Goal: Use online tool/utility: Utilize a website feature to perform a specific function

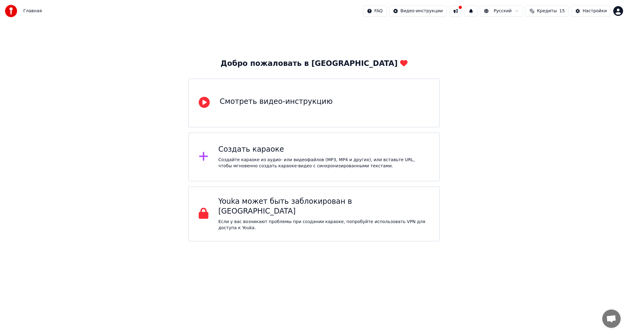
click at [321, 163] on div "Создайте караоке из аудио- или видеофайлов (MP3, MP4 и других), или вставьте UR…" at bounding box center [323, 163] width 211 height 12
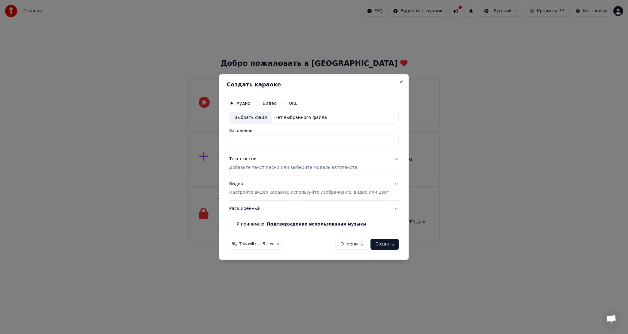
click at [267, 119] on div "Выбрать файл" at bounding box center [250, 117] width 42 height 11
type input "*******"
click at [274, 168] on p "Добавьте текст песни или выберите модель автотекста" at bounding box center [293, 168] width 128 height 6
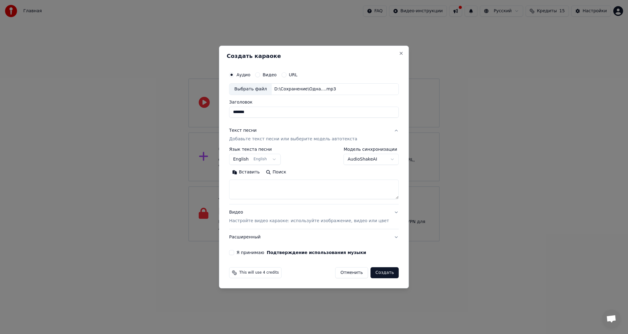
click at [252, 174] on button "Вставить" at bounding box center [246, 172] width 34 height 10
click at [308, 170] on button "Развернуть" at bounding box center [309, 172] width 39 height 10
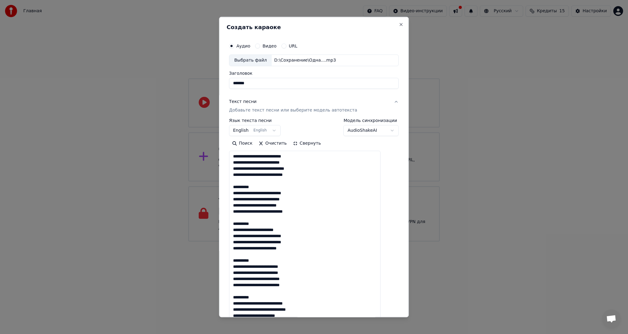
drag, startPoint x: 261, startPoint y: 185, endPoint x: 237, endPoint y: 188, distance: 24.0
click at [237, 188] on textarea at bounding box center [304, 330] width 151 height 360
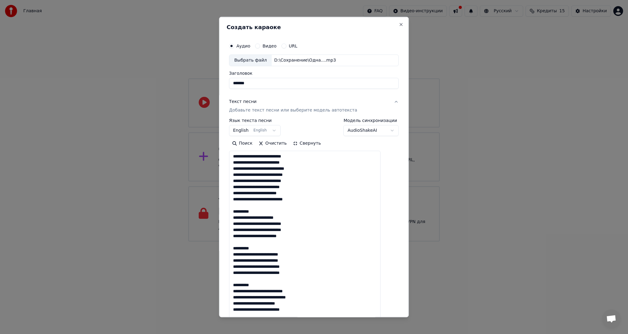
drag, startPoint x: 270, startPoint y: 214, endPoint x: 235, endPoint y: 211, distance: 34.4
click at [235, 211] on textarea at bounding box center [304, 330] width 151 height 360
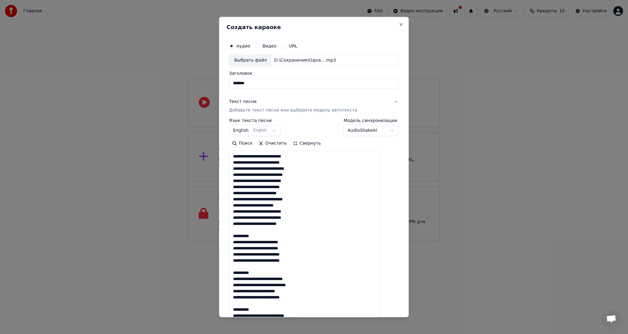
drag, startPoint x: 268, startPoint y: 234, endPoint x: 238, endPoint y: 235, distance: 30.7
click at [238, 235] on textarea at bounding box center [304, 330] width 151 height 360
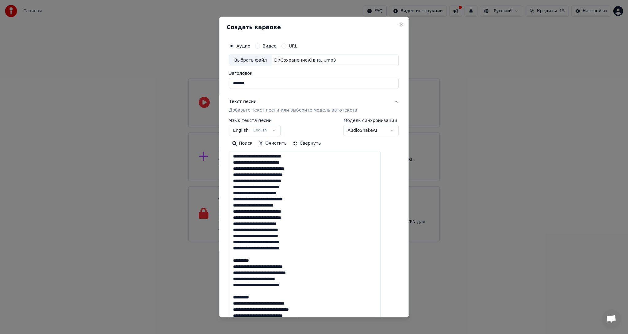
drag, startPoint x: 270, startPoint y: 256, endPoint x: 267, endPoint y: 262, distance: 7.1
click at [242, 256] on textarea at bounding box center [304, 330] width 151 height 360
drag, startPoint x: 272, startPoint y: 262, endPoint x: 233, endPoint y: 262, distance: 38.6
click at [233, 262] on div "**********" at bounding box center [313, 303] width 174 height 532
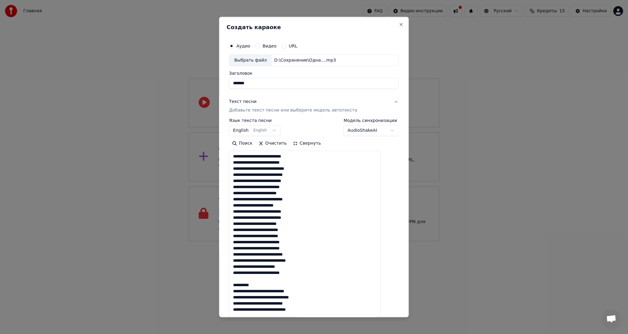
drag, startPoint x: 262, startPoint y: 283, endPoint x: 233, endPoint y: 286, distance: 29.2
click at [233, 286] on div "**********" at bounding box center [313, 303] width 174 height 532
drag, startPoint x: 266, startPoint y: 309, endPoint x: 233, endPoint y: 311, distance: 33.2
click at [233, 311] on div "**********" at bounding box center [313, 303] width 174 height 532
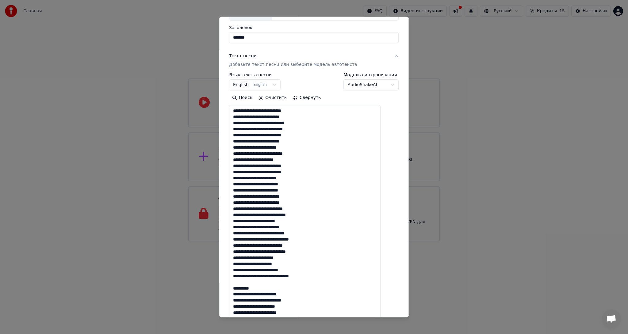
scroll to position [123, 0]
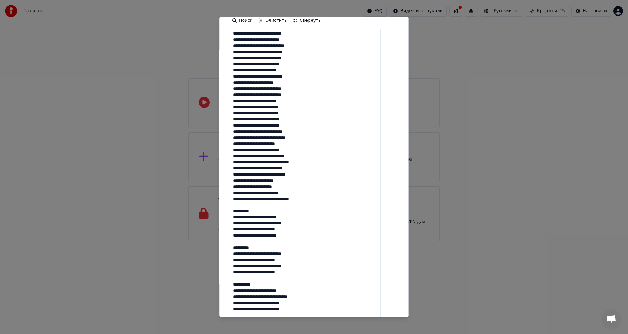
drag, startPoint x: 268, startPoint y: 211, endPoint x: 231, endPoint y: 227, distance: 40.6
click at [234, 213] on div "**********" at bounding box center [313, 181] width 174 height 532
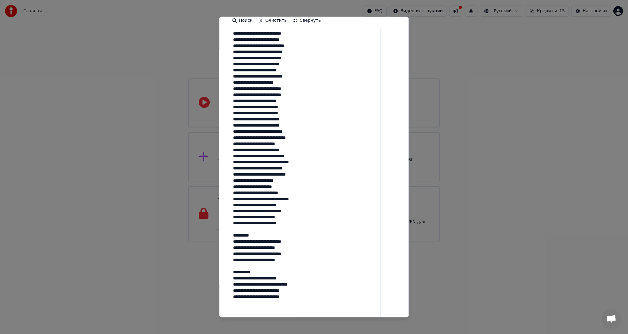
drag, startPoint x: 265, startPoint y: 235, endPoint x: 233, endPoint y: 234, distance: 32.2
click at [233, 234] on div "**********" at bounding box center [313, 181] width 174 height 532
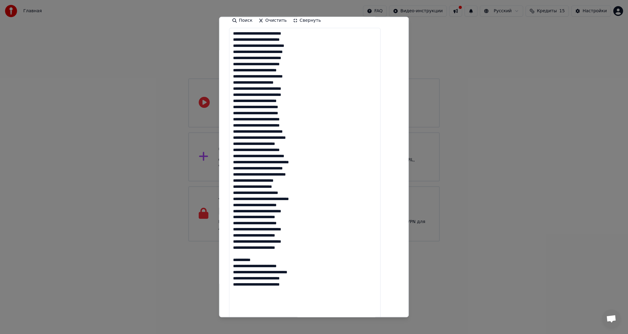
drag, startPoint x: 277, startPoint y: 257, endPoint x: 235, endPoint y: 258, distance: 42.0
click at [235, 258] on div "**********" at bounding box center [313, 181] width 174 height 532
click at [332, 285] on textarea at bounding box center [304, 208] width 151 height 360
click at [301, 304] on textarea at bounding box center [304, 208] width 151 height 360
type textarea "**********"
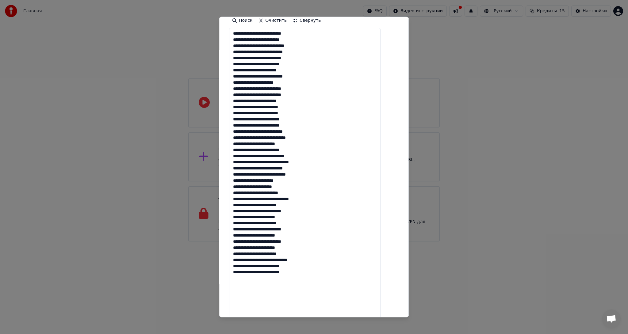
click at [307, 23] on button "Свернуть" at bounding box center [307, 21] width 34 height 10
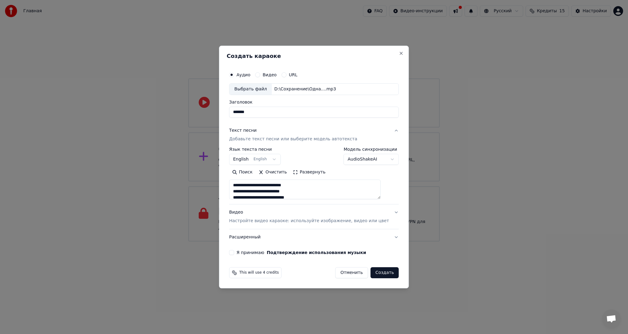
click at [350, 221] on p "Настройте видео караоке: используйте изображение, видео или цвет" at bounding box center [309, 221] width 160 height 6
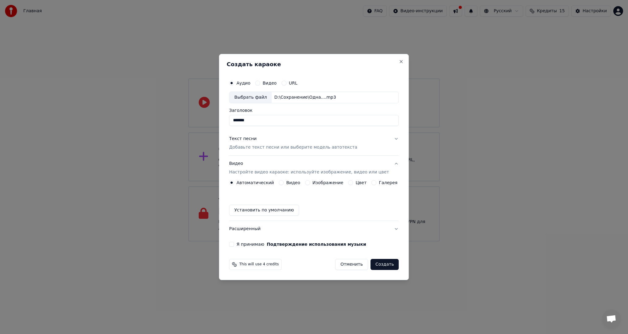
click at [293, 211] on button "Установить по умолчанию" at bounding box center [264, 210] width 70 height 11
click at [234, 243] on button "Я принимаю Подтверждение использования музыки" at bounding box center [231, 244] width 5 height 5
click at [377, 265] on button "Создать" at bounding box center [384, 264] width 28 height 11
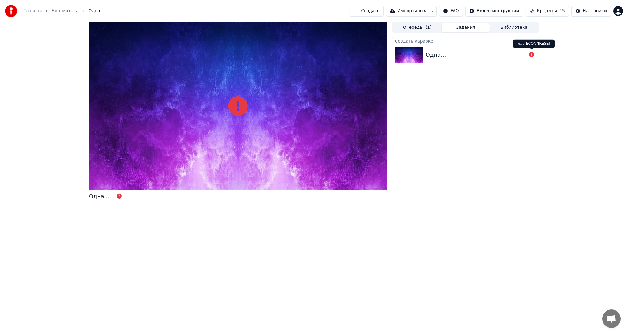
click at [531, 55] on icon at bounding box center [531, 54] width 5 height 5
click at [459, 30] on button "Задания" at bounding box center [465, 27] width 48 height 9
click at [421, 28] on button "Очередь ( 1 )" at bounding box center [417, 27] width 48 height 9
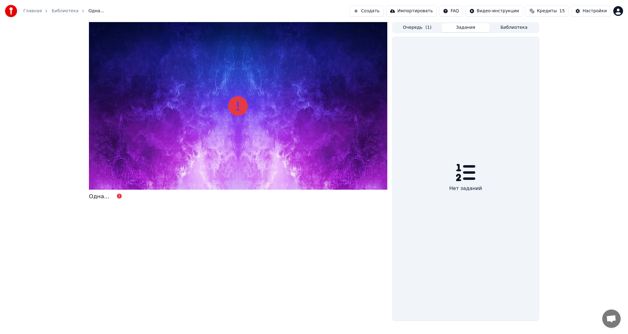
click at [460, 29] on button "Задания" at bounding box center [465, 27] width 48 height 9
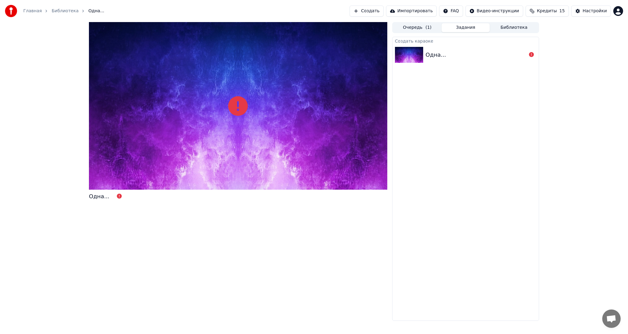
click at [413, 30] on button "Очередь ( 1 )" at bounding box center [417, 27] width 48 height 9
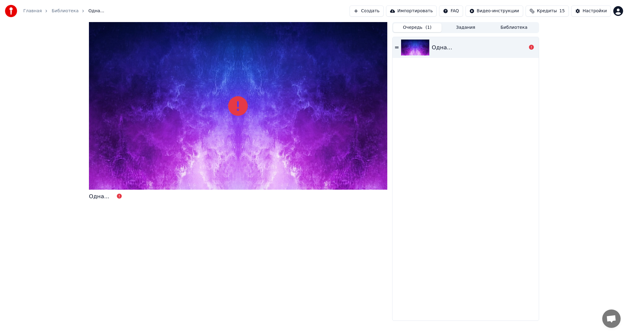
click at [397, 48] on icon at bounding box center [397, 47] width 4 height 4
click at [397, 48] on icon at bounding box center [397, 48] width 4 height 2
click at [589, 14] on div "Настройки" at bounding box center [594, 11] width 24 height 6
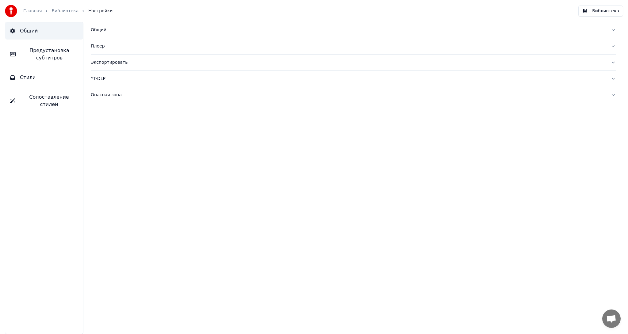
click at [87, 47] on div "Общий Плеер Экспортировать YT-DLP Опасная зона" at bounding box center [352, 178] width 549 height 312
click at [96, 45] on div "Плеер" at bounding box center [348, 46] width 515 height 6
click at [107, 120] on div "Экспортировать" at bounding box center [348, 118] width 515 height 6
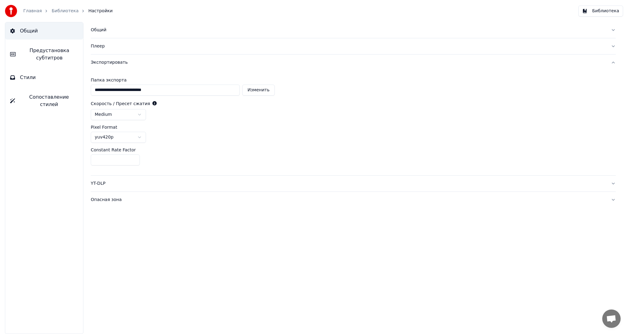
click at [96, 181] on div "YT-DLP" at bounding box center [348, 184] width 515 height 6
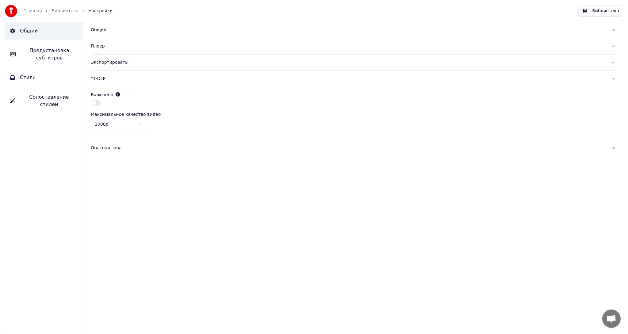
click at [37, 76] on button "Стили" at bounding box center [44, 77] width 78 height 17
